Goal: Transaction & Acquisition: Register for event/course

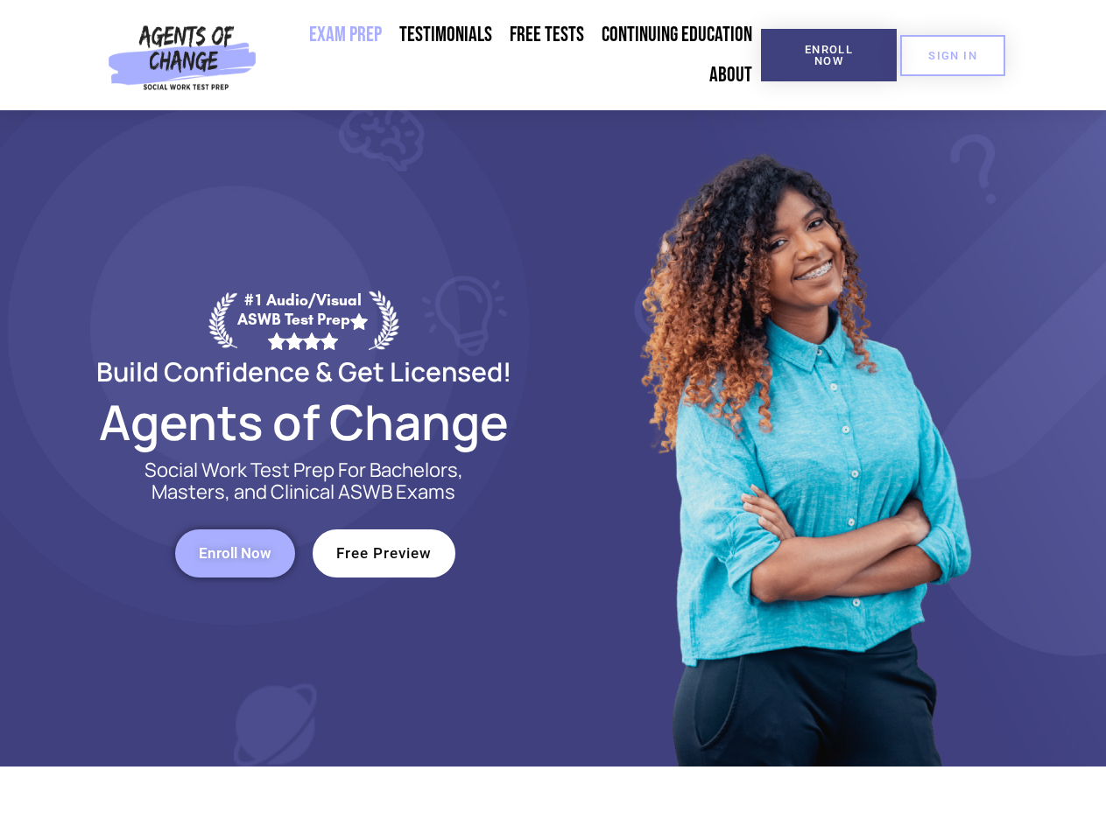
click at [553, 420] on div at bounding box center [802, 438] width 499 height 656
click at [828, 55] on span "Enroll Now" at bounding box center [829, 55] width 80 height 23
click at [952, 55] on span "SIGN IN" at bounding box center [952, 55] width 49 height 11
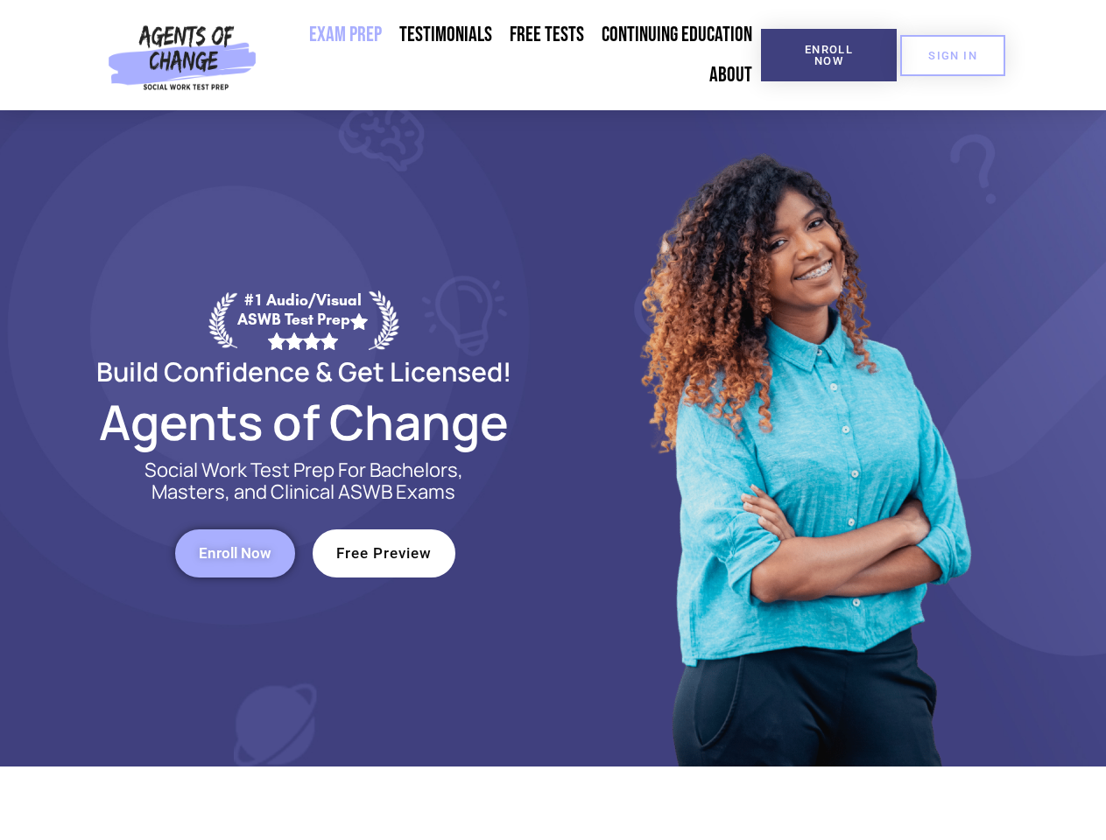
click at [235, 553] on span "Enroll Now" at bounding box center [235, 553] width 73 height 15
click at [383, 553] on span "Free Preview" at bounding box center [383, 553] width 95 height 15
